Goal: Task Accomplishment & Management: Manage account settings

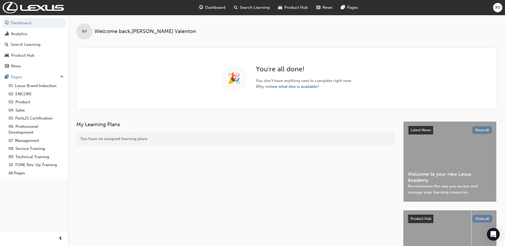
click at [249, 7] on span "Search Learning" at bounding box center [255, 8] width 30 height 6
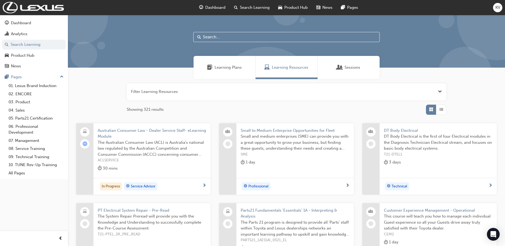
click at [233, 67] on span "Learning Plans" at bounding box center [228, 67] width 27 height 6
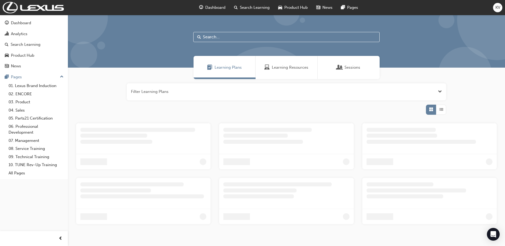
click at [199, 94] on button "button" at bounding box center [287, 91] width 320 height 17
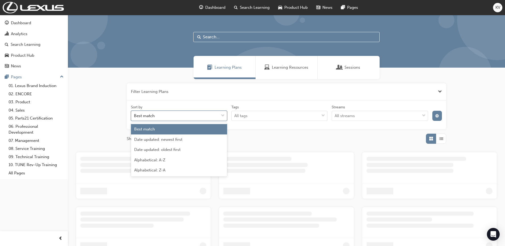
click at [186, 116] on div "Best match" at bounding box center [175, 115] width 88 height 9
click at [135, 116] on input "Sort by option Best match focused, 1 of 5. 5 results available. Use Up and Down…" at bounding box center [134, 115] width 1 height 5
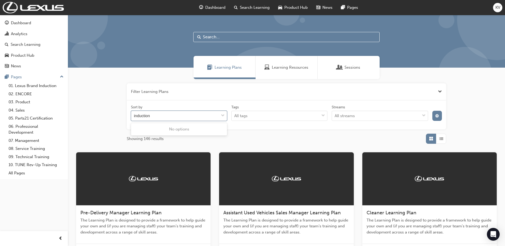
type input "induction"
drag, startPoint x: 200, startPoint y: 103, endPoint x: 206, endPoint y: 96, distance: 8.9
click at [200, 102] on div "Sort by 0 results available for search term induction. Use Up and Down to choos…" at bounding box center [287, 114] width 320 height 29
click at [226, 43] on div at bounding box center [286, 41] width 437 height 53
click at [228, 34] on input "text" at bounding box center [286, 37] width 186 height 10
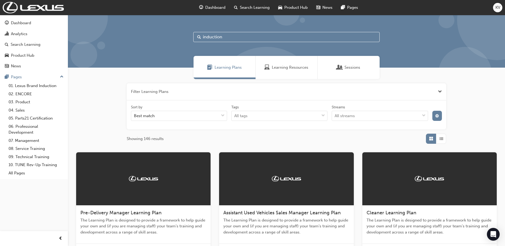
type input "induction"
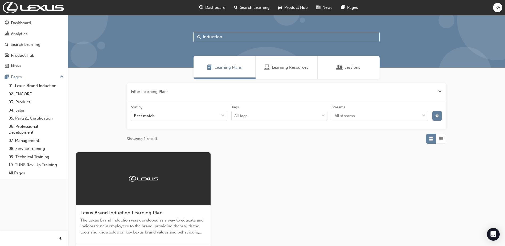
click at [143, 217] on span "The Lexus Brand Induction was developed as a way to educate and invigorate new …" at bounding box center [143, 226] width 126 height 18
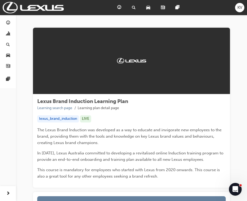
click at [139, 102] on div "Lexus Brand Induction Learning Plan Learning search page Learning plan detail p…" at bounding box center [131, 105] width 189 height 13
drag, startPoint x: 140, startPoint y: 102, endPoint x: 35, endPoint y: 103, distance: 105.5
click at [35, 103] on div "Lexus Brand Induction Learning Plan Learning search page Learning plan detail p…" at bounding box center [131, 141] width 197 height 94
copy span "Lexus Brand Induction Learning Plan"
drag, startPoint x: 77, startPoint y: 119, endPoint x: 39, endPoint y: 121, distance: 38.4
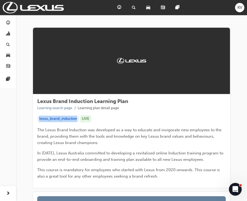
click at [39, 121] on div "lexus_brand_induction" at bounding box center [58, 118] width 42 height 7
copy div "lexus_brand_induction"
click at [76, 51] on div at bounding box center [131, 61] width 197 height 67
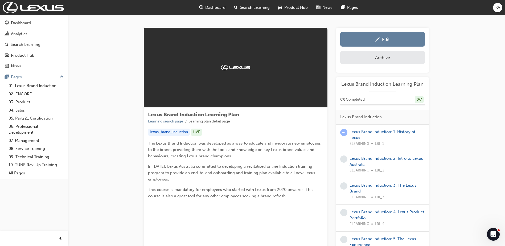
click at [242, 10] on span "Search Learning" at bounding box center [255, 8] width 30 height 6
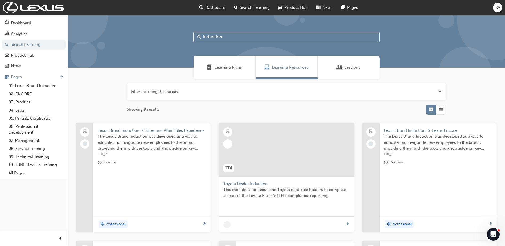
drag, startPoint x: 222, startPoint y: 38, endPoint x: 144, endPoint y: 30, distance: 79.2
click at [144, 30] on div "induction" at bounding box center [286, 41] width 437 height 53
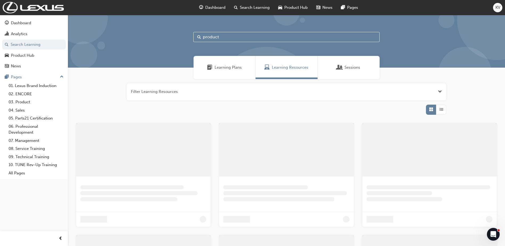
type input "product"
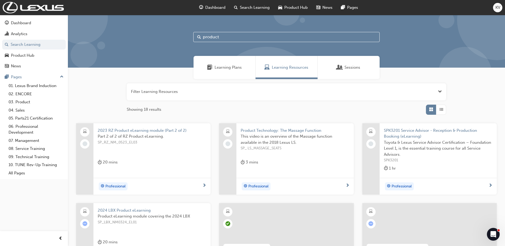
click at [223, 73] on div "Learning Plans" at bounding box center [225, 67] width 62 height 23
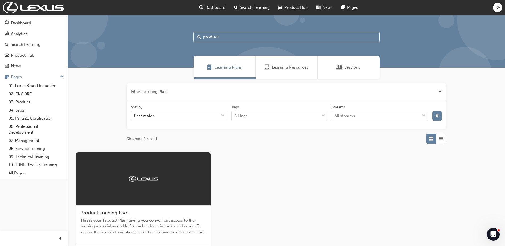
scroll to position [65, 0]
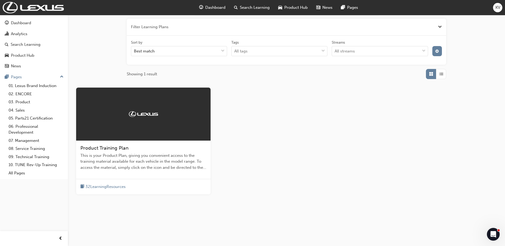
click at [132, 156] on span "This is your Product Plan, giving you convenient access to the training materia…" at bounding box center [143, 162] width 126 height 18
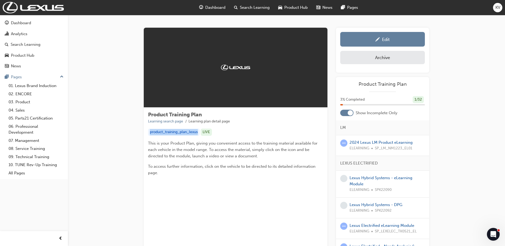
drag, startPoint x: 199, startPoint y: 133, endPoint x: 145, endPoint y: 133, distance: 53.5
click at [145, 133] on div "Product Training Plan Learning search page Learning plan detail page product_tr…" at bounding box center [236, 146] width 184 height 77
copy div "product_training_plan_lexus"
click at [231, 147] on p "This is your Product Plan, giving you convenient access to the training materia…" at bounding box center [235, 149] width 175 height 19
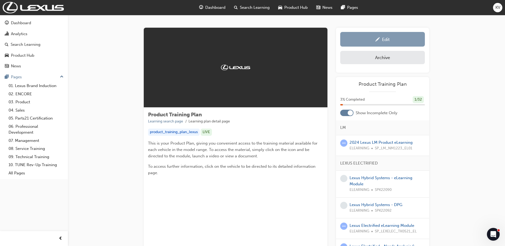
click at [363, 36] on link "Edit" at bounding box center [382, 39] width 85 height 15
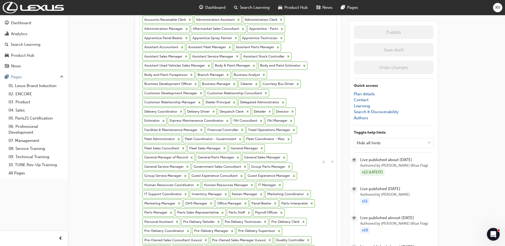
scroll to position [266, 0]
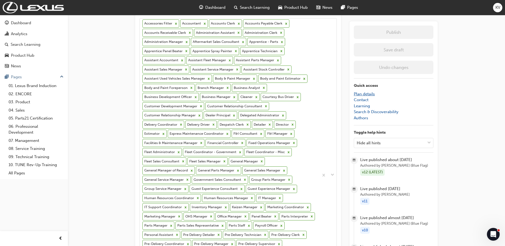
click at [368, 95] on link "Plan details" at bounding box center [364, 94] width 21 height 5
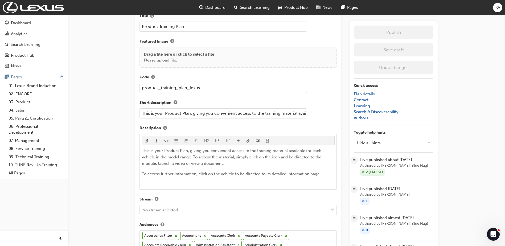
drag, startPoint x: 206, startPoint y: 87, endPoint x: 149, endPoint y: 162, distance: 93.3
click at [284, 86] on input "product_training_plan_lexus" at bounding box center [224, 88] width 168 height 10
click at [270, 90] on input "product_training_plan_lexus" at bounding box center [224, 88] width 168 height 10
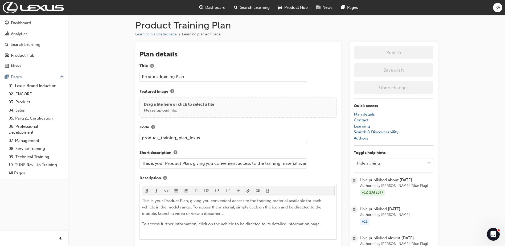
scroll to position [0, 0]
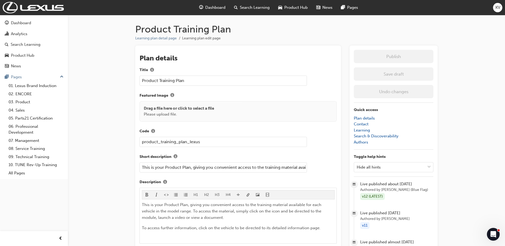
click at [240, 11] on div "Search Learning" at bounding box center [252, 7] width 44 height 11
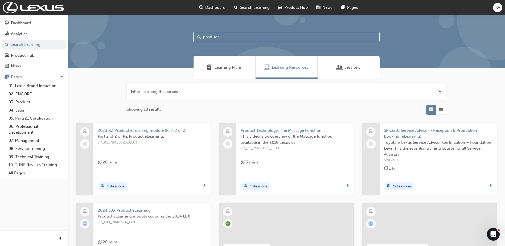
click at [229, 66] on span "Learning Plans" at bounding box center [228, 67] width 27 height 6
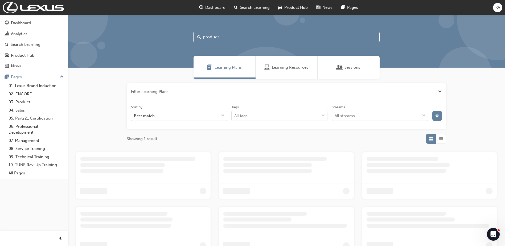
click at [239, 33] on input "product" at bounding box center [286, 37] width 186 height 10
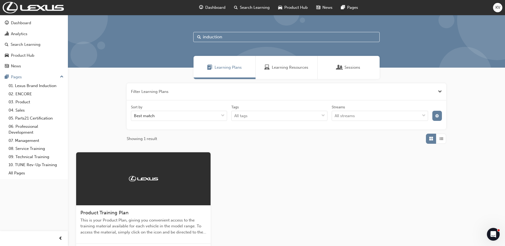
type input "induction"
click at [146, 218] on span "The Lexus Brand Induction was developed as a way to educate and invigorate new …" at bounding box center [143, 226] width 126 height 18
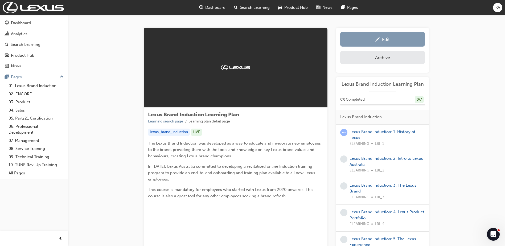
click at [375, 39] on div "Edit" at bounding box center [382, 39] width 77 height 7
